Goal: Book appointment/travel/reservation

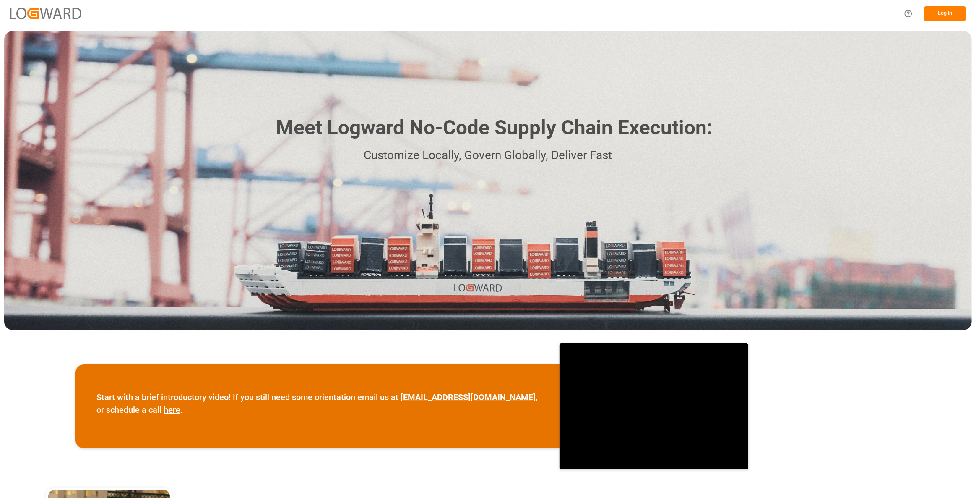
click at [952, 13] on button "Log In" at bounding box center [945, 13] width 42 height 15
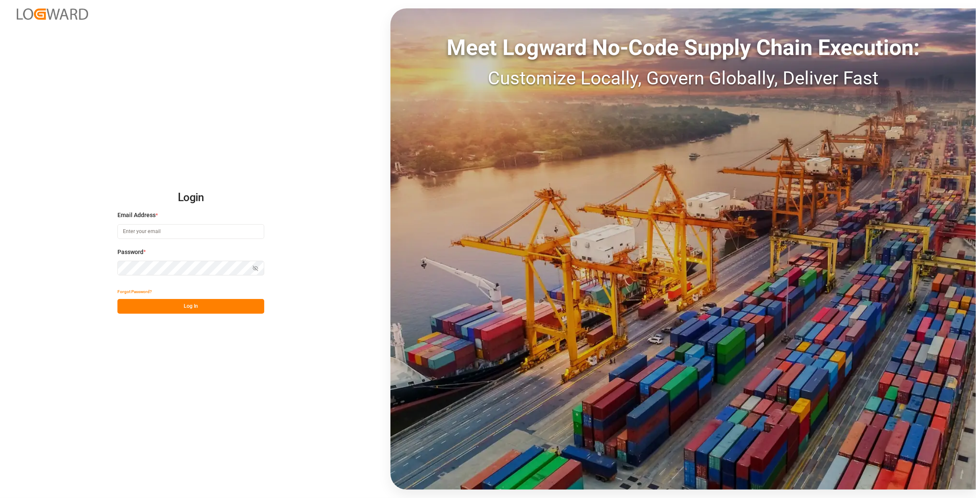
type input "[EMAIL_ADDRESS][DOMAIN_NAME]"
click at [249, 302] on button "Log In" at bounding box center [190, 306] width 147 height 15
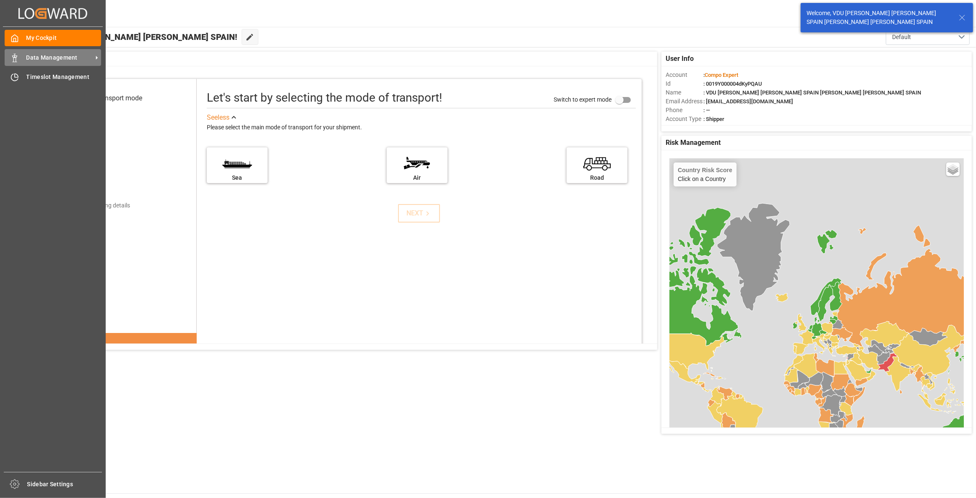
click at [31, 62] on span "Data Management" at bounding box center [59, 57] width 66 height 9
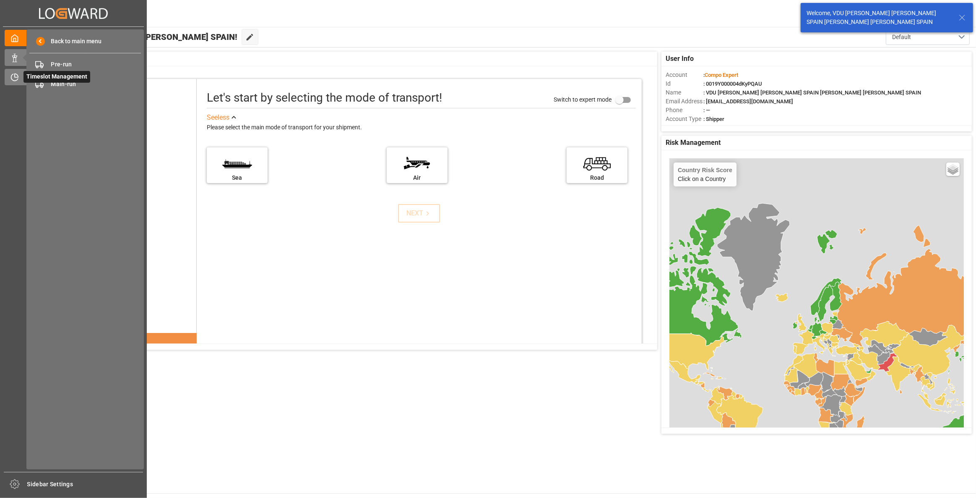
click at [17, 75] on icon at bounding box center [16, 75] width 3 height 3
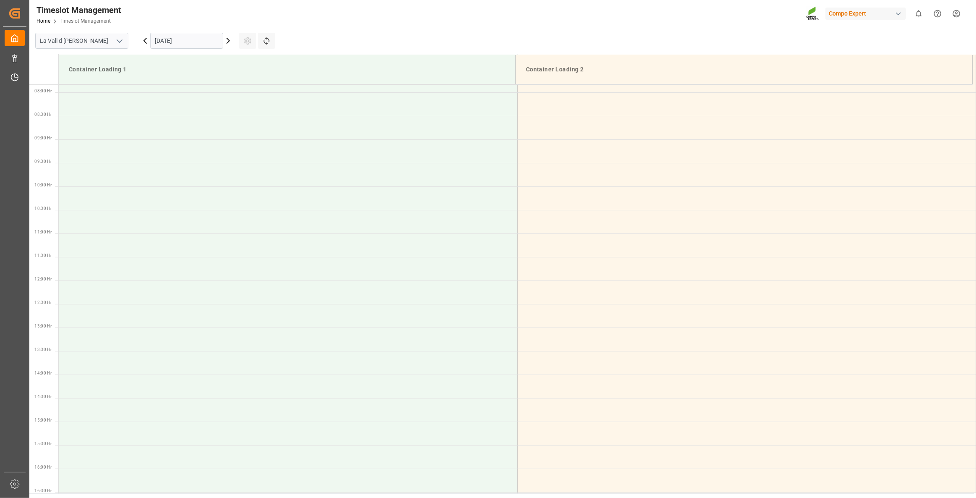
scroll to position [370, 0]
click at [203, 46] on input "[DATE]" at bounding box center [186, 41] width 73 height 16
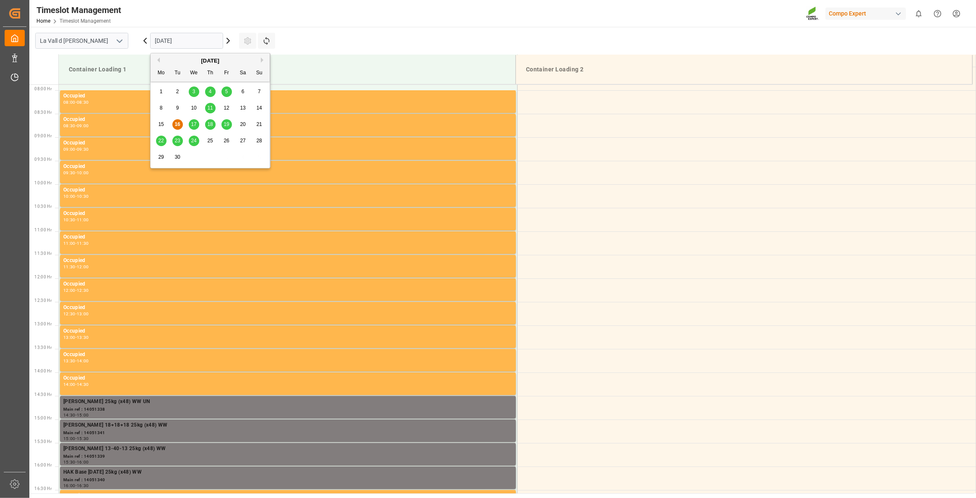
click at [212, 125] on span "18" at bounding box center [209, 124] width 5 height 6
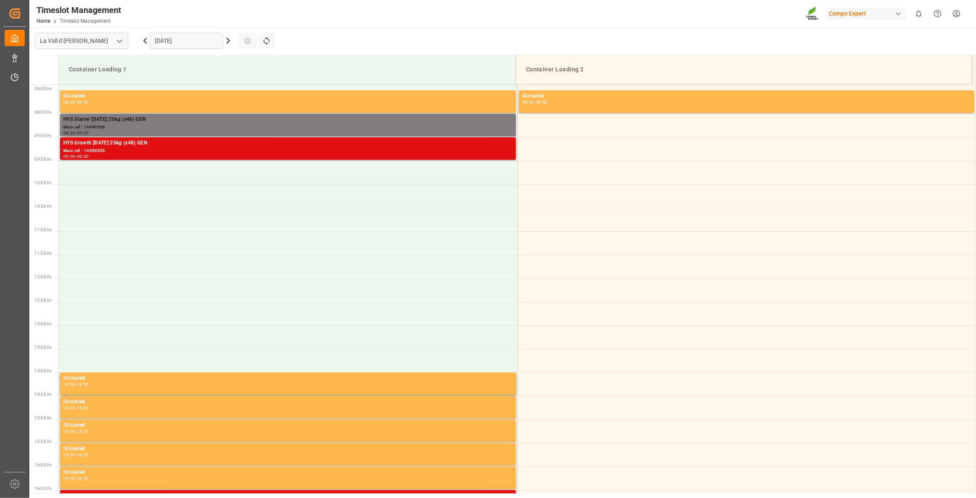
click at [128, 151] on div "Main ref : 14050055" at bounding box center [287, 150] width 449 height 7
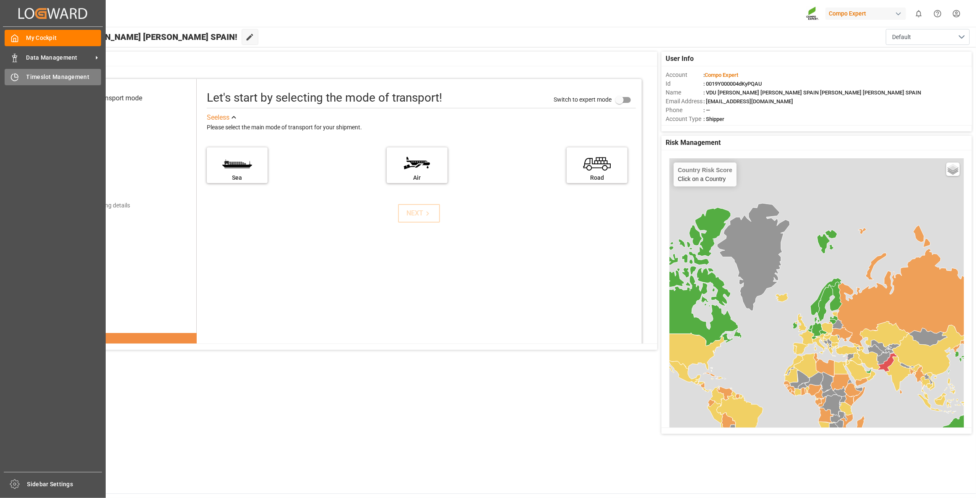
click at [27, 73] on span "Timeslot Management" at bounding box center [63, 77] width 75 height 9
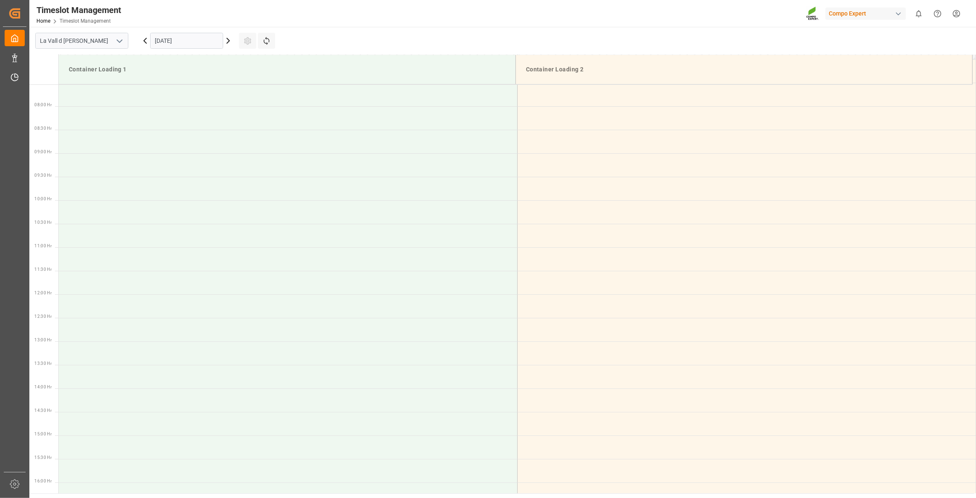
click at [203, 36] on input "[DATE]" at bounding box center [186, 41] width 73 height 16
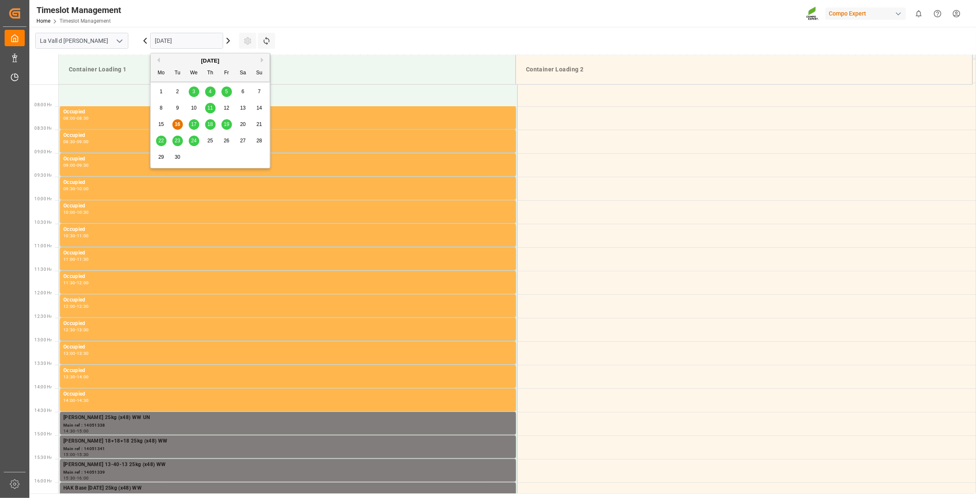
scroll to position [417, 0]
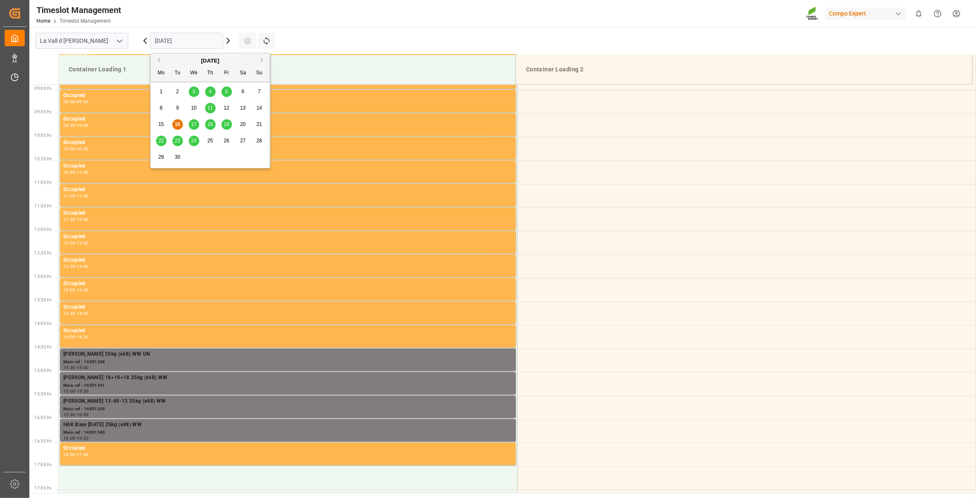
click at [178, 142] on span "23" at bounding box center [177, 141] width 5 height 6
